Goal: Check status: Check status

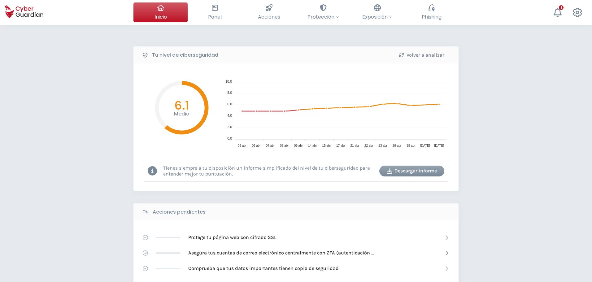
click at [88, 142] on div "Tu nivel de ciberseguridad Volver a analizar Media 6.1 10.0 10.0 8.0 8.0 6.0 6.…" at bounding box center [296, 276] width 592 height 502
click at [69, 116] on div "Tu nivel de ciberseguridad Volver a analizar Media 6.1 10.0 10.0 8.0 8.0 6.0 6.…" at bounding box center [296, 276] width 592 height 502
click at [488, 195] on div "Tu nivel de ciberseguridad Volver a analizar Media 6.1 10.0 10.0 8.0 8.0 6.0 6.…" at bounding box center [296, 276] width 592 height 502
click at [84, 101] on div "Tu nivel de ciberseguridad Volver a analizar Media 6.1 10.0 10.0 8.0 8.0 6.0 6.…" at bounding box center [296, 276] width 592 height 502
click at [473, 114] on div "Tu nivel de ciberseguridad Volver a analizar Media 6.1 10.0 10.0 8.0 8.0 6.0 6.…" at bounding box center [296, 276] width 592 height 502
